Goal: Transaction & Acquisition: Purchase product/service

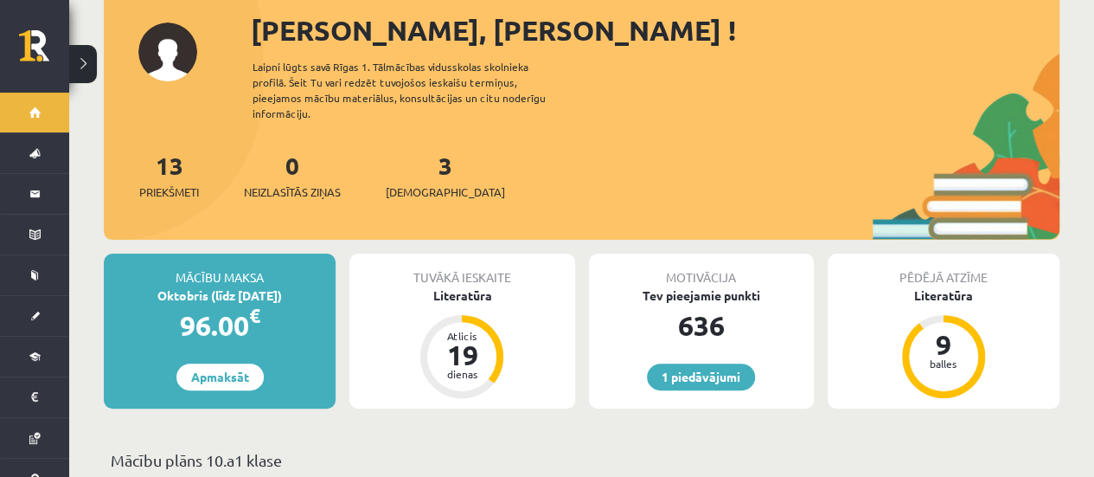
scroll to position [130, 0]
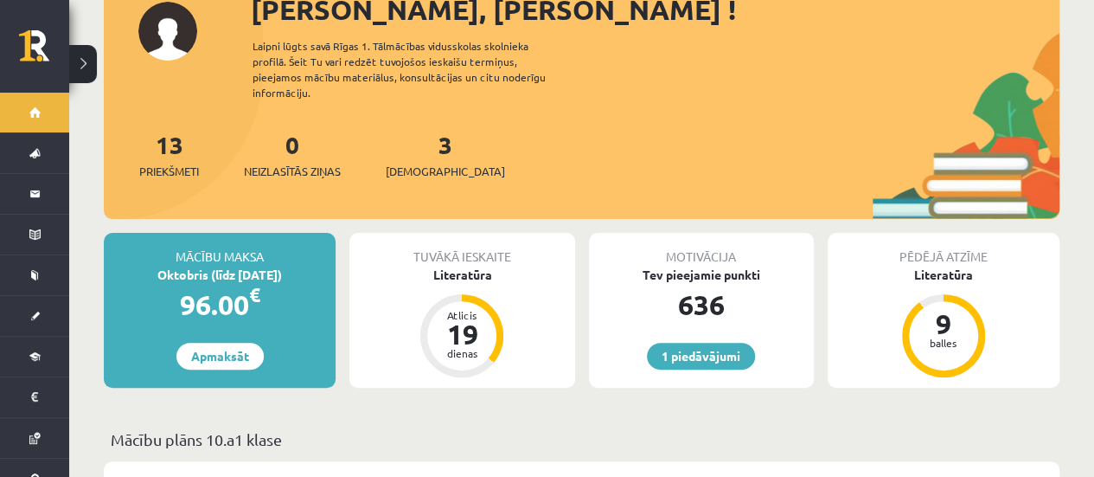
click at [230, 298] on div "96.00 €" at bounding box center [220, 305] width 232 height 42
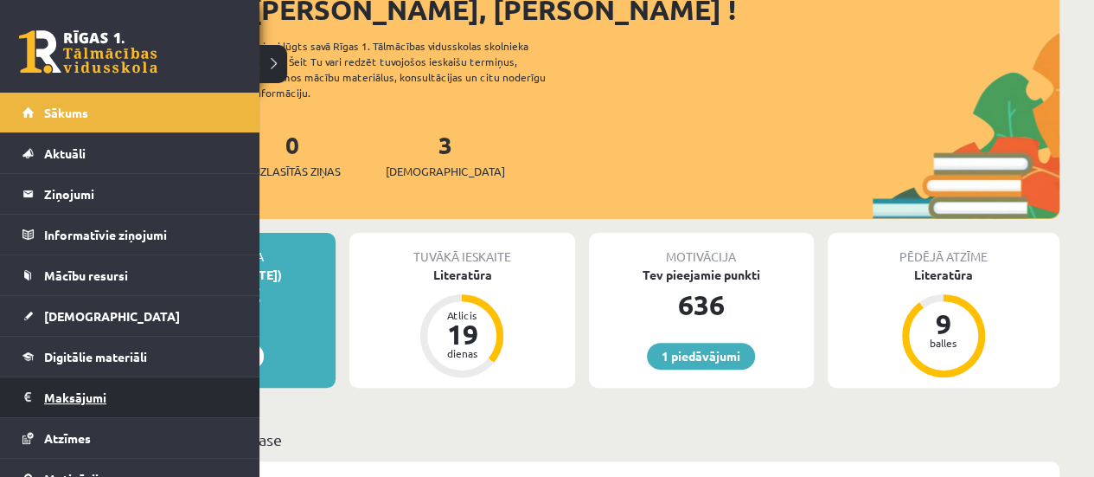
click at [71, 395] on legend "Maksājumi 0" at bounding box center [141, 397] width 194 height 40
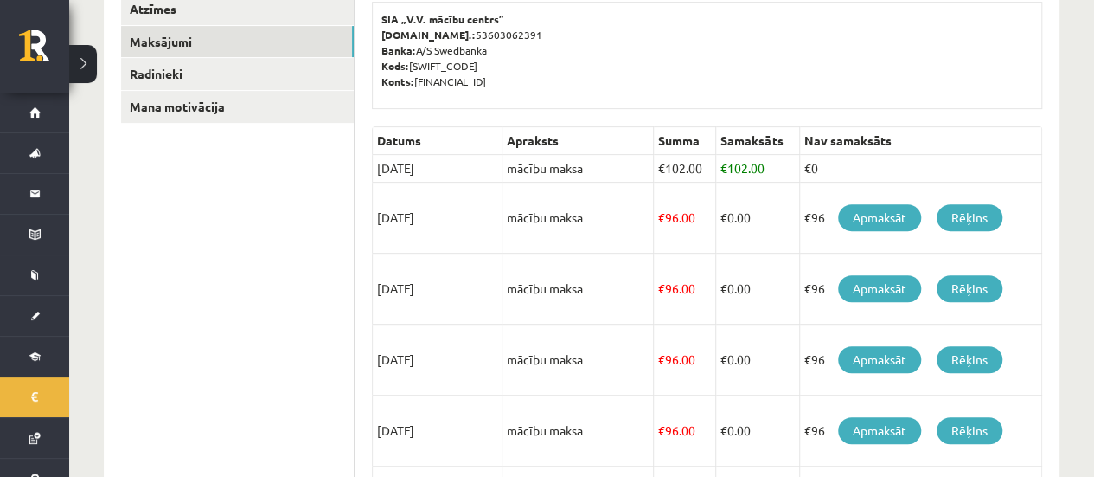
scroll to position [288, 0]
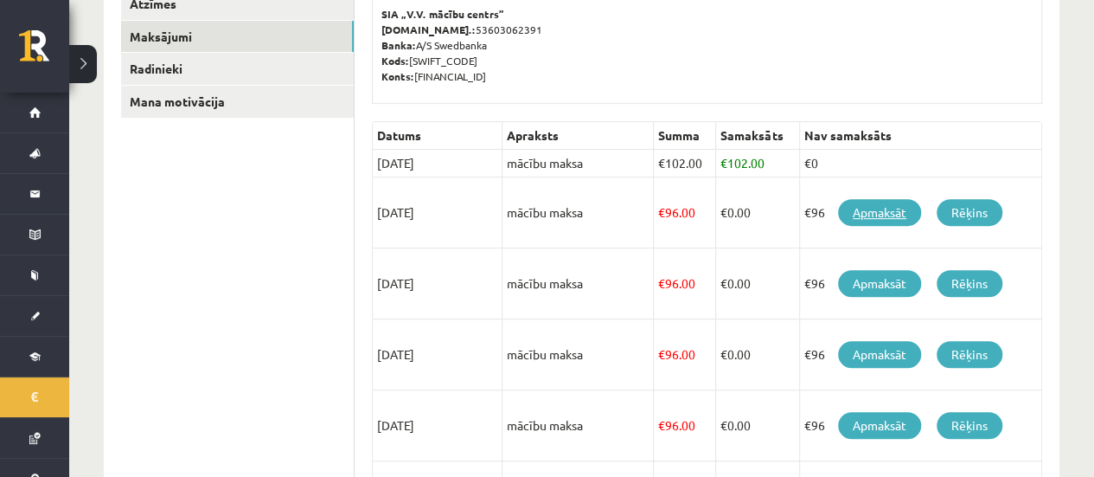
click at [853, 212] on link "Apmaksāt" at bounding box center [879, 212] width 83 height 27
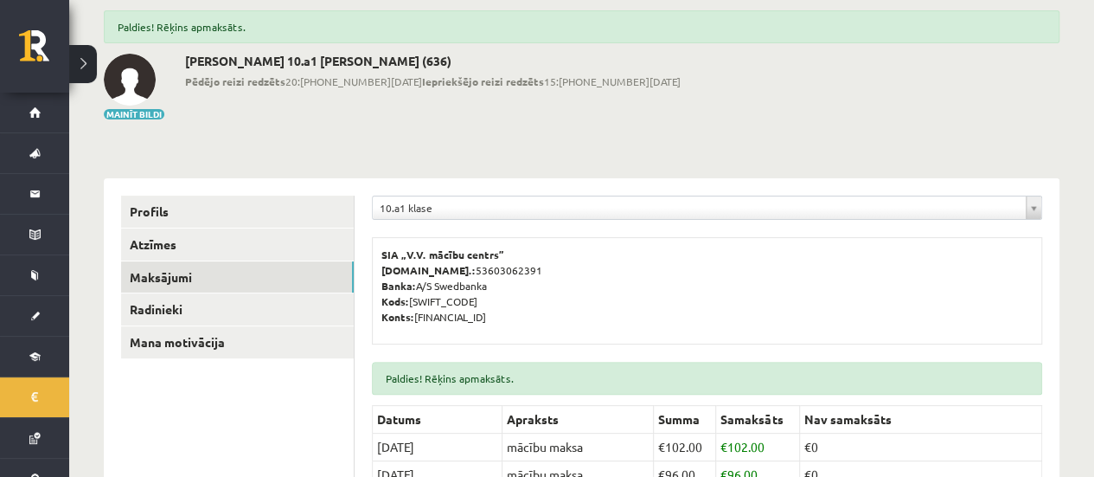
scroll to position [90, 0]
